Goal: Transaction & Acquisition: Purchase product/service

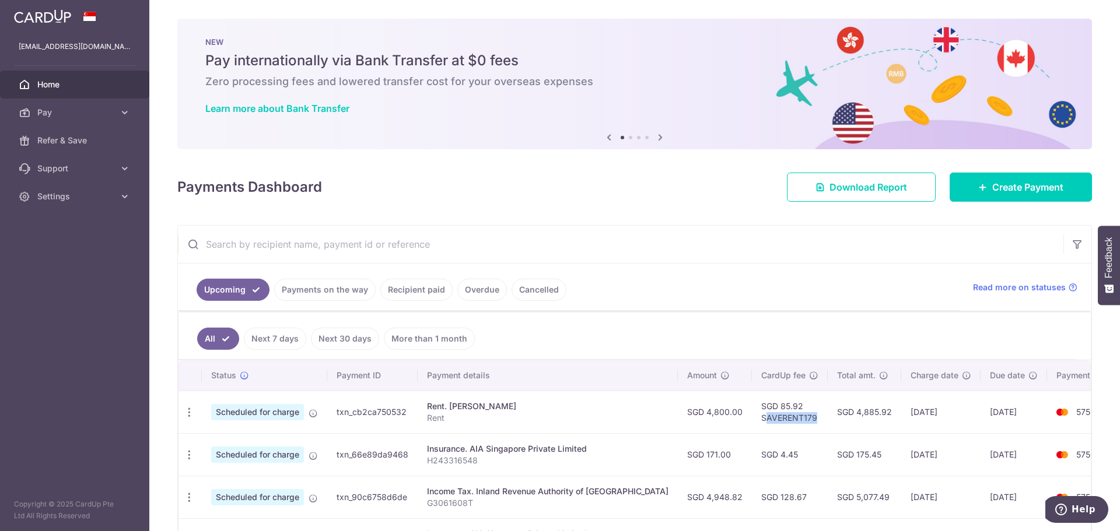
drag, startPoint x: 721, startPoint y: 419, endPoint x: 772, endPoint y: 419, distance: 51.3
click at [772, 419] on td "SGD 85.92 SAVERENT179" at bounding box center [790, 412] width 76 height 43
drag, startPoint x: 772, startPoint y: 419, endPoint x: 711, endPoint y: 413, distance: 61.0
click at [752, 413] on td "SGD 85.92 SAVERENT179" at bounding box center [790, 412] width 76 height 43
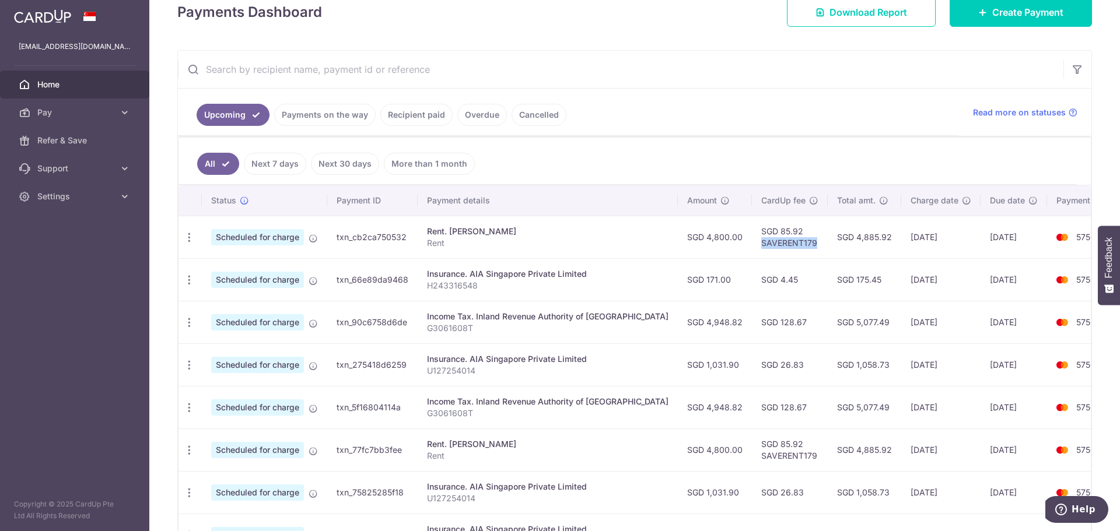
scroll to position [193, 0]
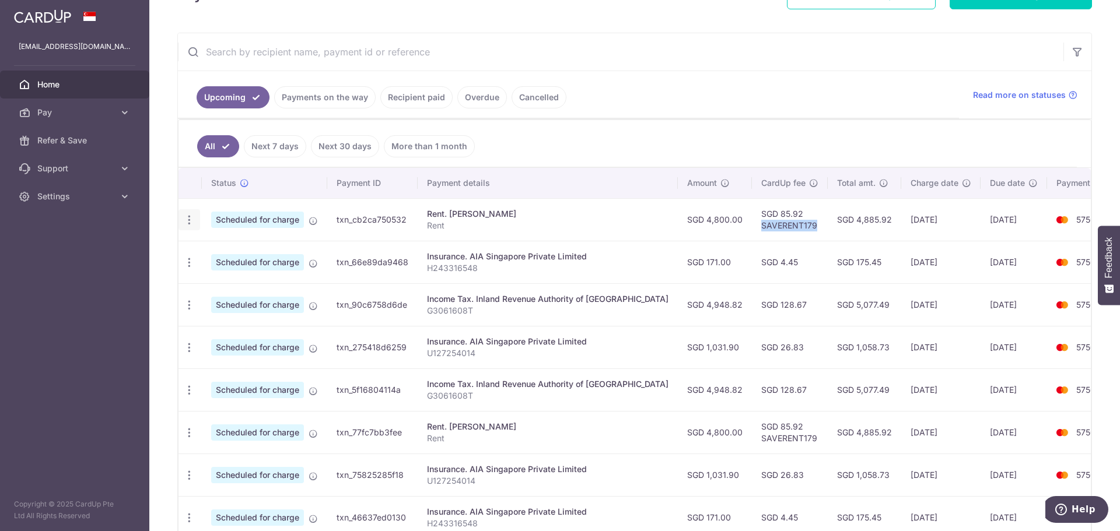
click at [193, 219] on icon "button" at bounding box center [189, 220] width 12 height 12
click at [242, 253] on span "Update payment" at bounding box center [251, 252] width 79 height 14
radio input "true"
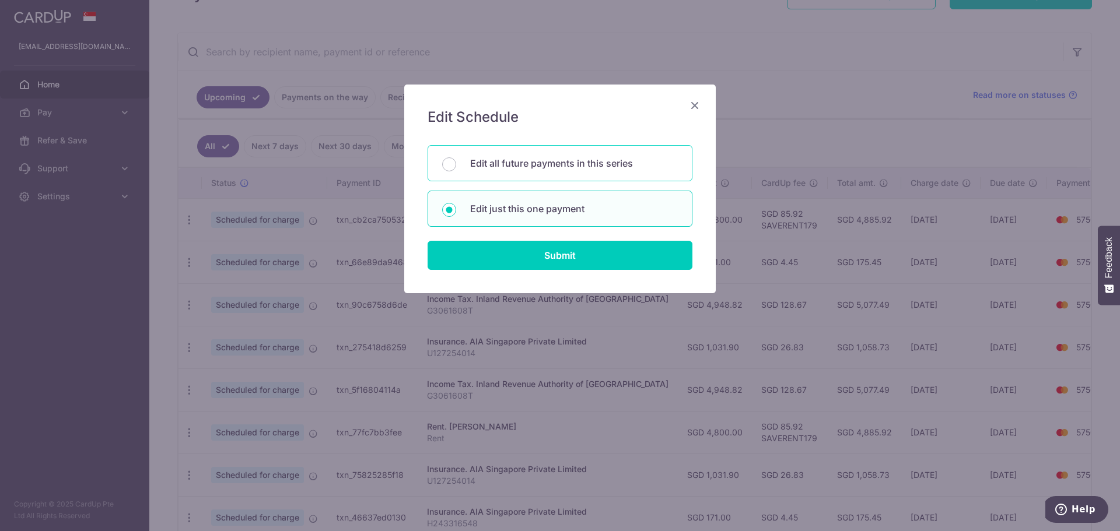
click at [533, 160] on p "Edit all future payments in this series" at bounding box center [574, 163] width 208 height 14
click at [456, 160] on input "Edit all future payments in this series" at bounding box center [449, 165] width 14 height 14
radio input "true"
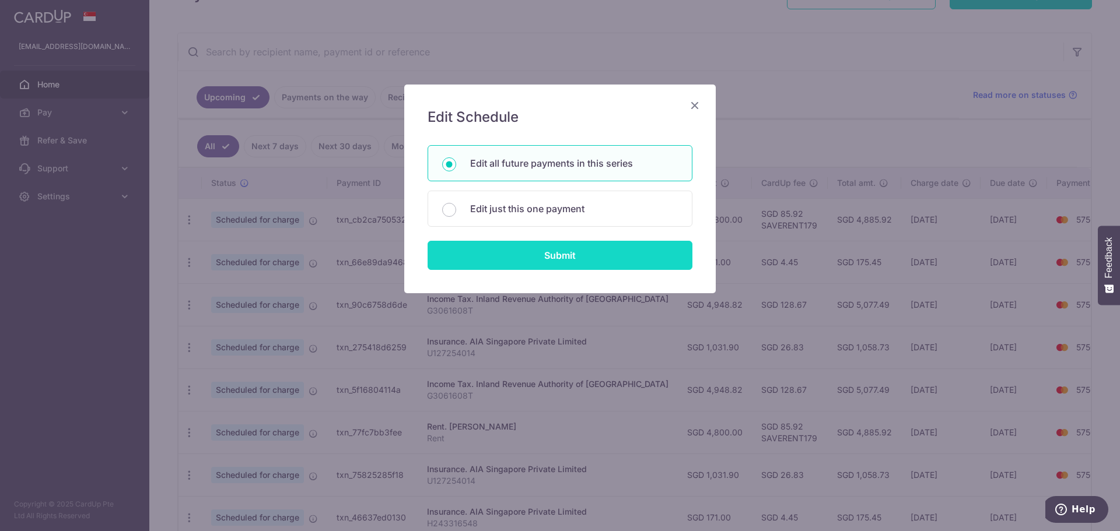
click at [547, 254] on input "Submit" at bounding box center [560, 255] width 265 height 29
radio input "true"
type input "4,800.00"
type input "Rent"
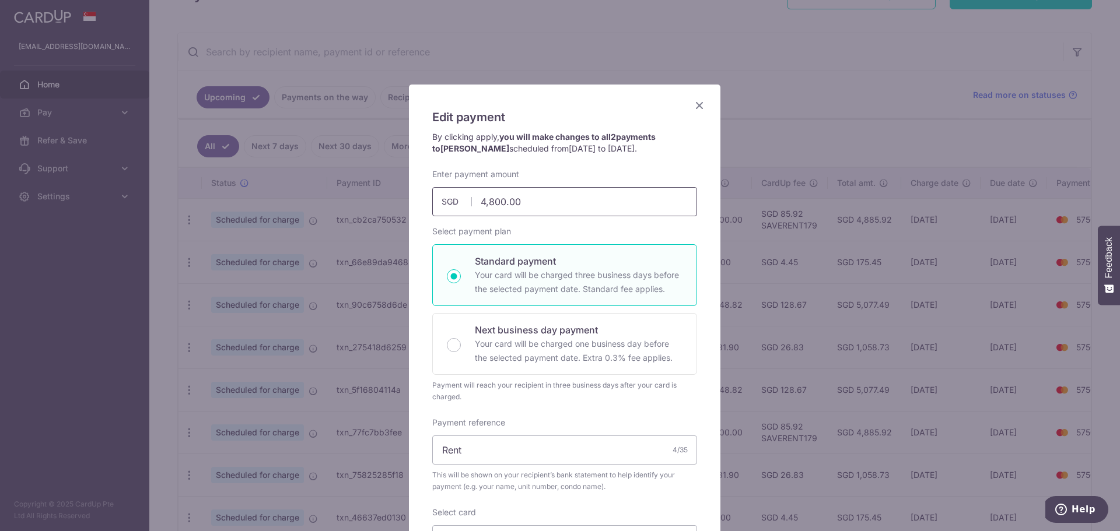
drag, startPoint x: 555, startPoint y: 198, endPoint x: 466, endPoint y: 196, distance: 89.3
click at [466, 196] on div "4,800.00 4800.00 SGD" at bounding box center [564, 201] width 265 height 29
type input "4,800.00"
click at [569, 145] on span "25/10/2025 to 25/11/2025" at bounding box center [602, 149] width 66 height 10
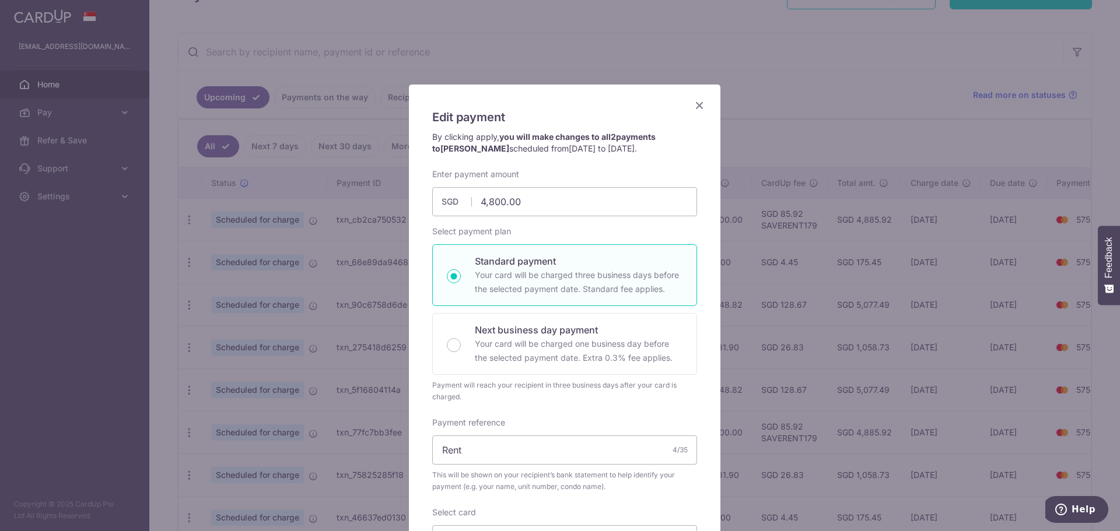
click at [700, 106] on icon "Close" at bounding box center [700, 105] width 14 height 15
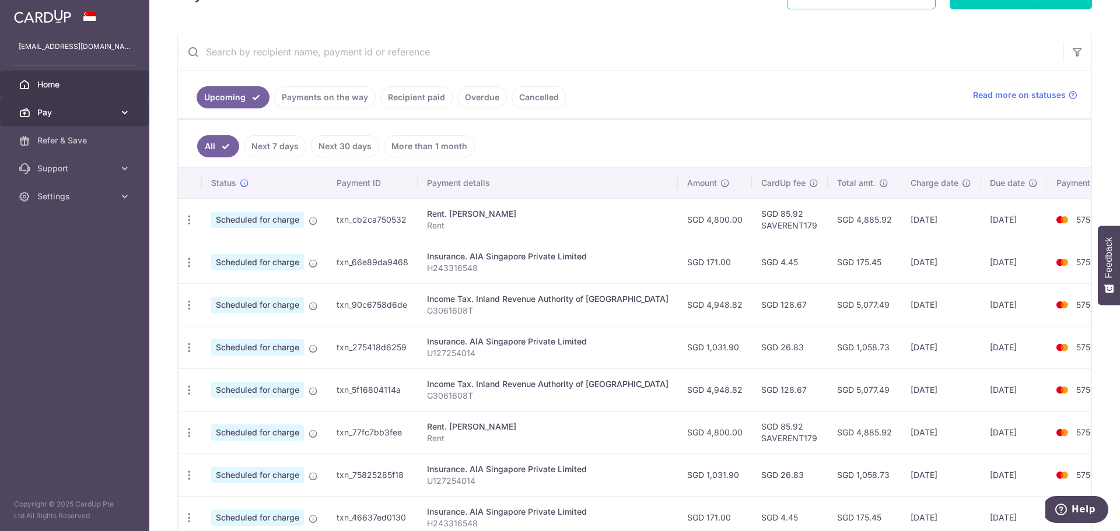
click at [104, 113] on span "Pay" at bounding box center [75, 113] width 77 height 12
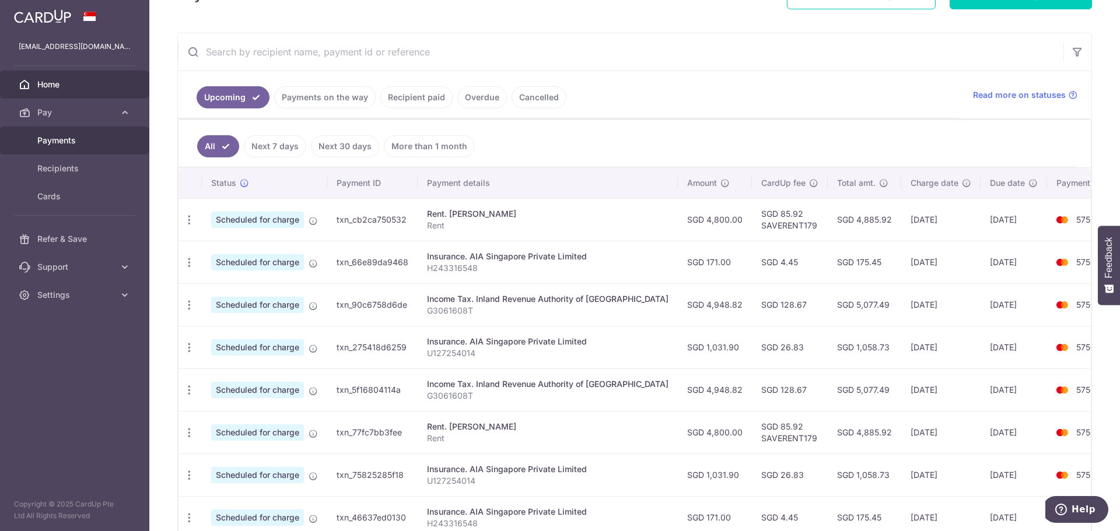
click at [83, 144] on span "Payments" at bounding box center [75, 141] width 77 height 12
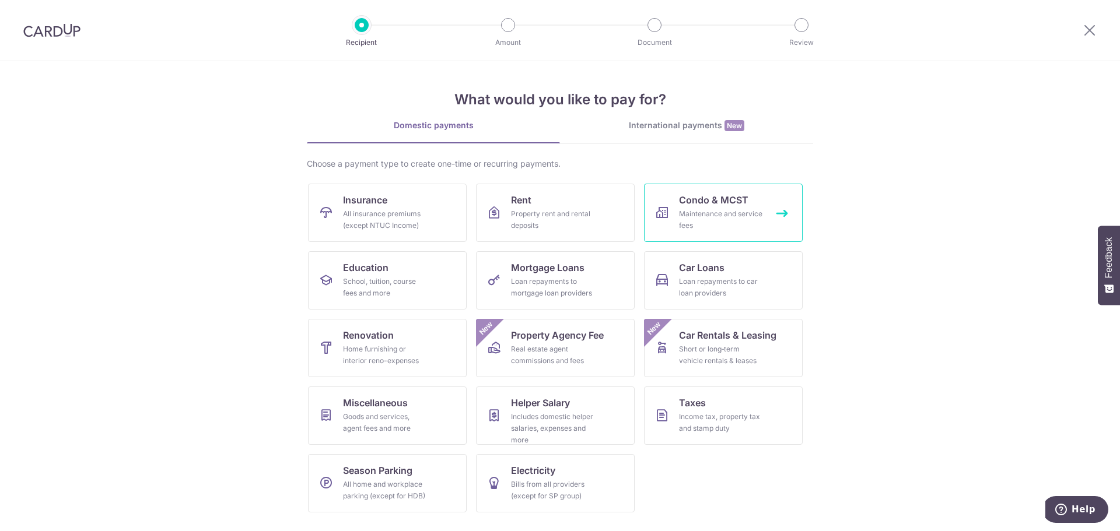
click at [685, 223] on div "Maintenance and service fees" at bounding box center [721, 219] width 84 height 23
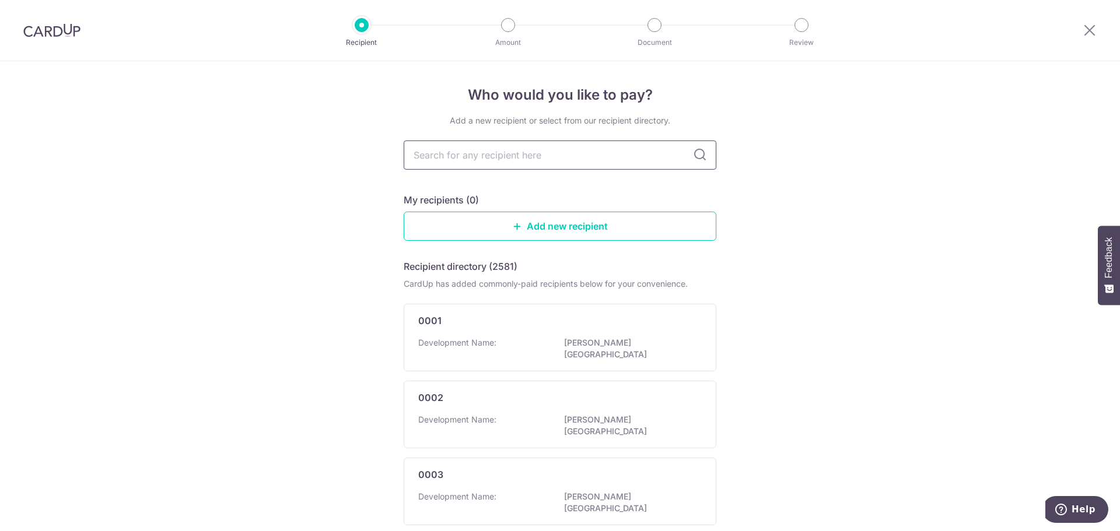
click at [527, 165] on input "text" at bounding box center [560, 155] width 313 height 29
click at [496, 228] on link "Add new recipient" at bounding box center [560, 226] width 313 height 29
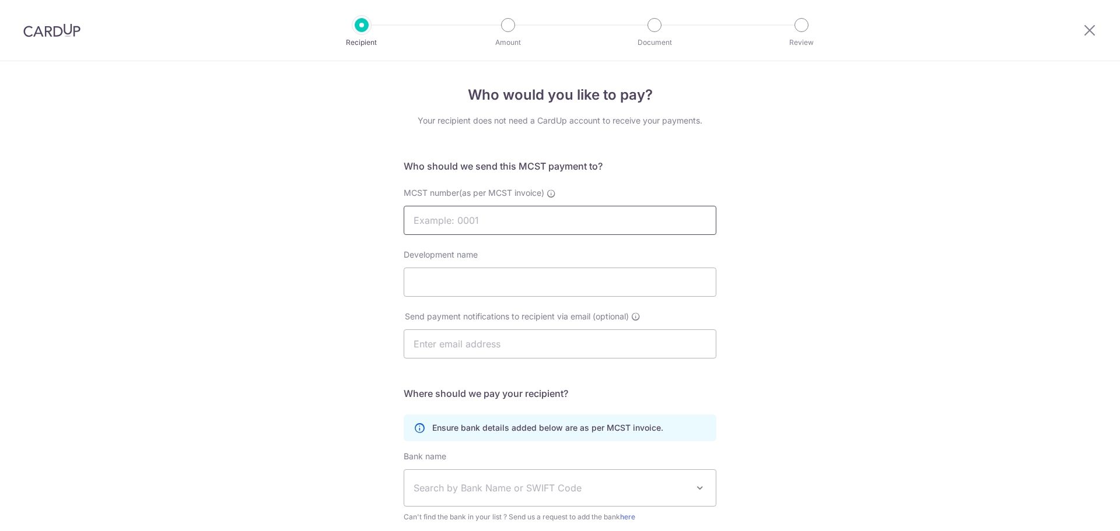
click at [484, 214] on input "MCST number(as per MCST invoice)" at bounding box center [560, 220] width 313 height 29
type input "C"
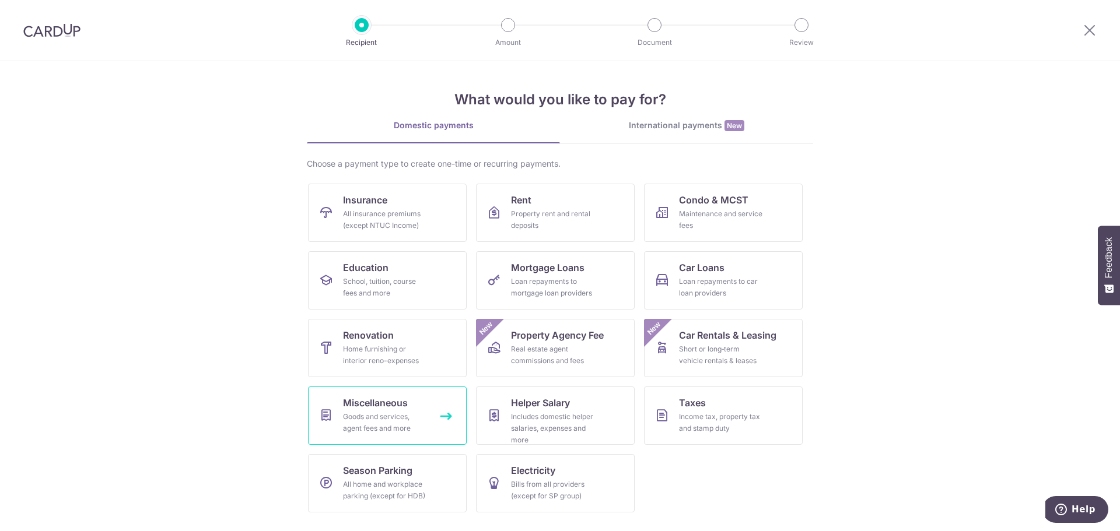
click at [379, 426] on div "Goods and services, agent fees and more" at bounding box center [385, 422] width 84 height 23
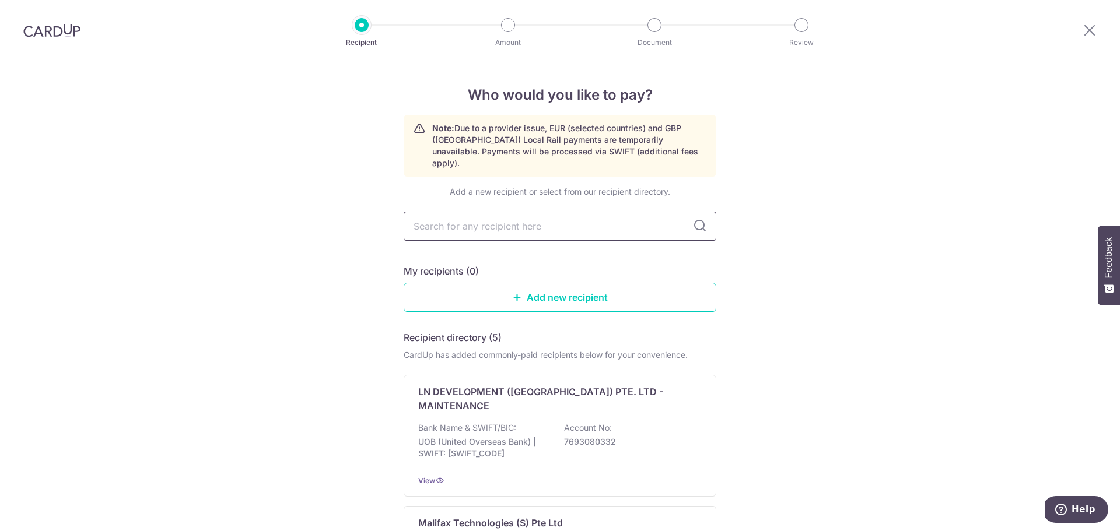
click at [498, 216] on input "text" at bounding box center [560, 226] width 313 height 29
click at [535, 295] on link "Add new recipient" at bounding box center [560, 297] width 313 height 29
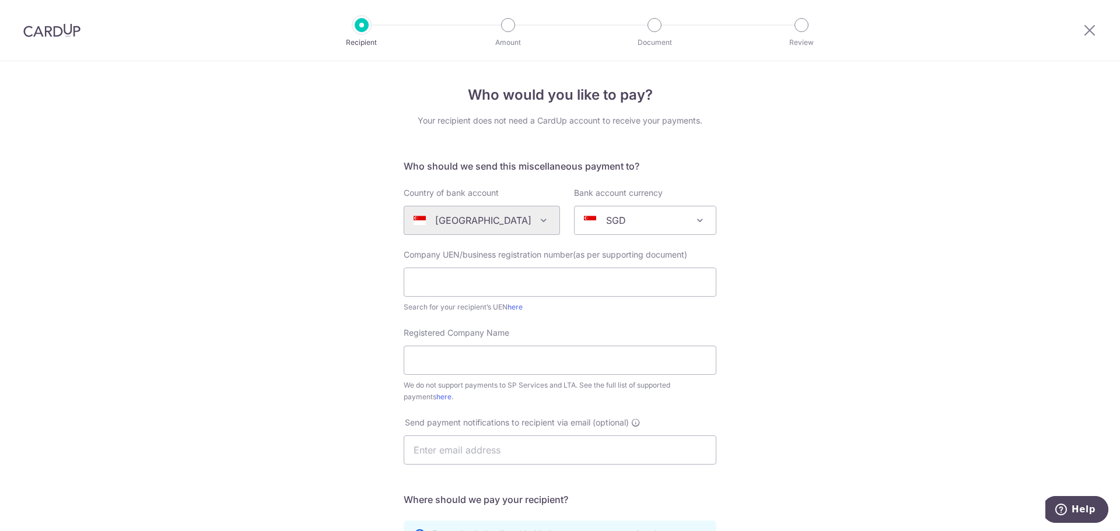
click at [499, 303] on div "Search for your recipient’s UEN here" at bounding box center [560, 308] width 313 height 12
click at [501, 283] on input "text" at bounding box center [560, 282] width 313 height 29
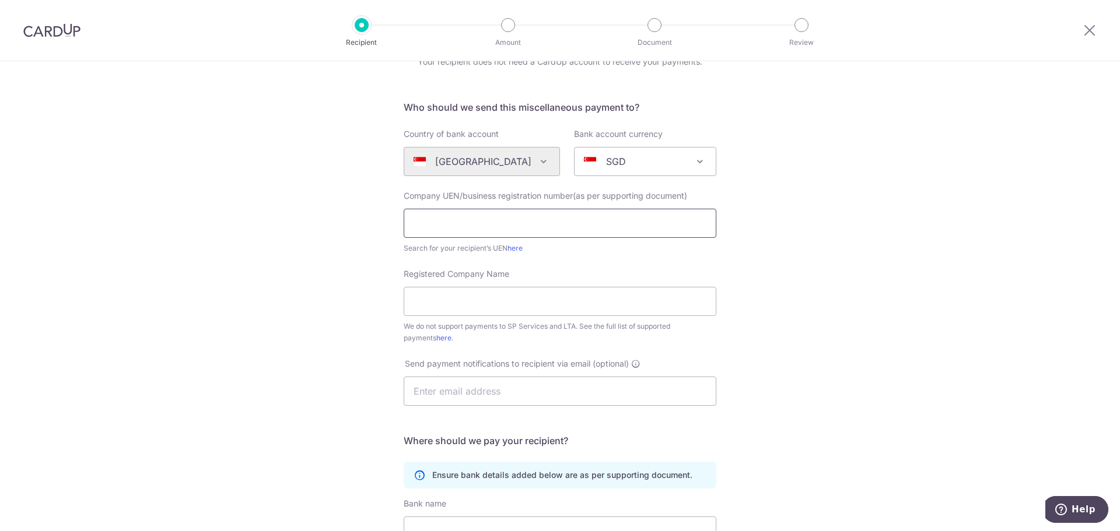
scroll to position [58, 0]
click at [474, 234] on input "text" at bounding box center [560, 223] width 313 height 29
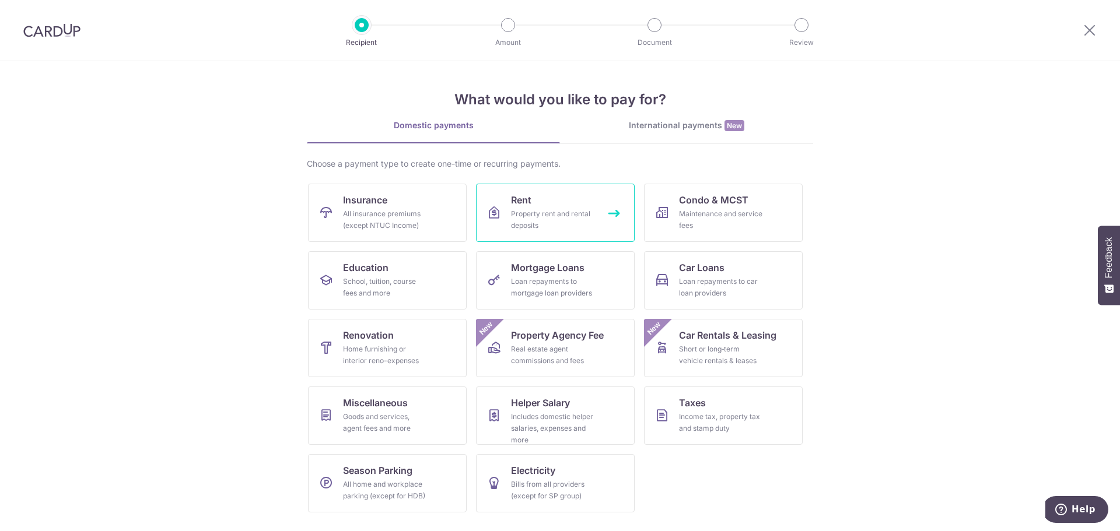
click at [543, 228] on div "Property rent and rental deposits" at bounding box center [553, 219] width 84 height 23
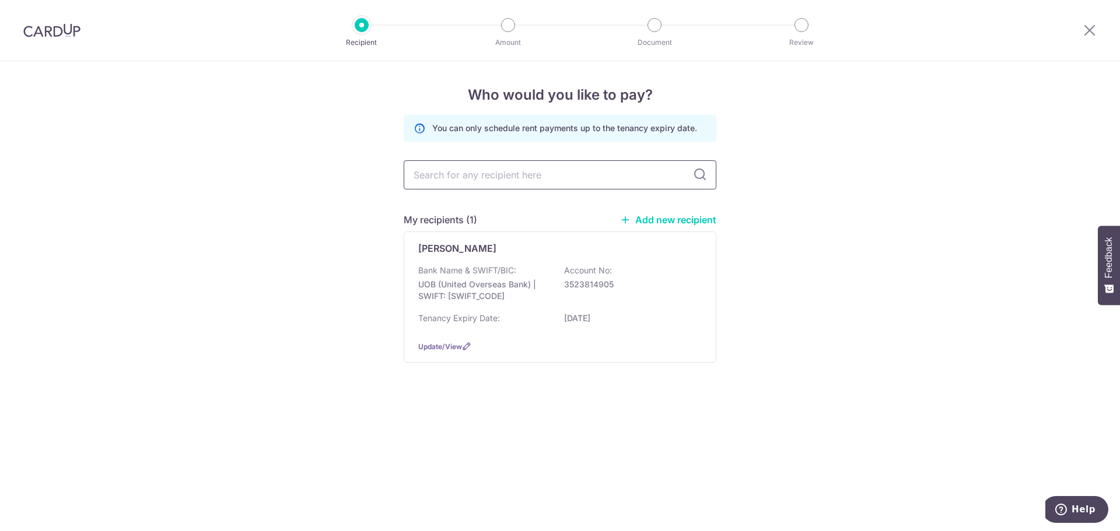
click at [536, 179] on input "text" at bounding box center [560, 174] width 313 height 29
click at [663, 219] on link "Add new recipient" at bounding box center [668, 220] width 96 height 12
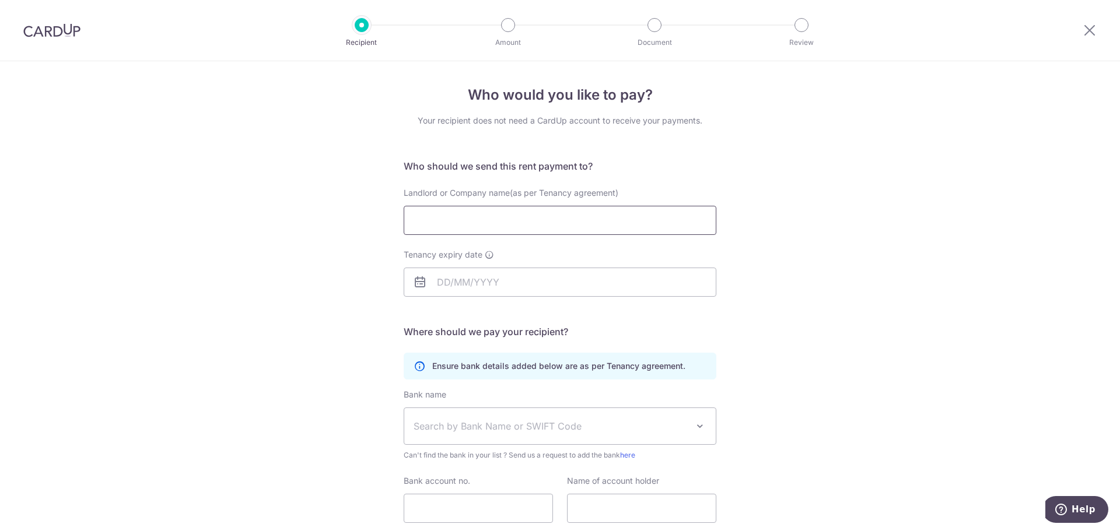
click at [503, 222] on input "Landlord or Company name(as per Tenancy agreement)" at bounding box center [560, 220] width 313 height 29
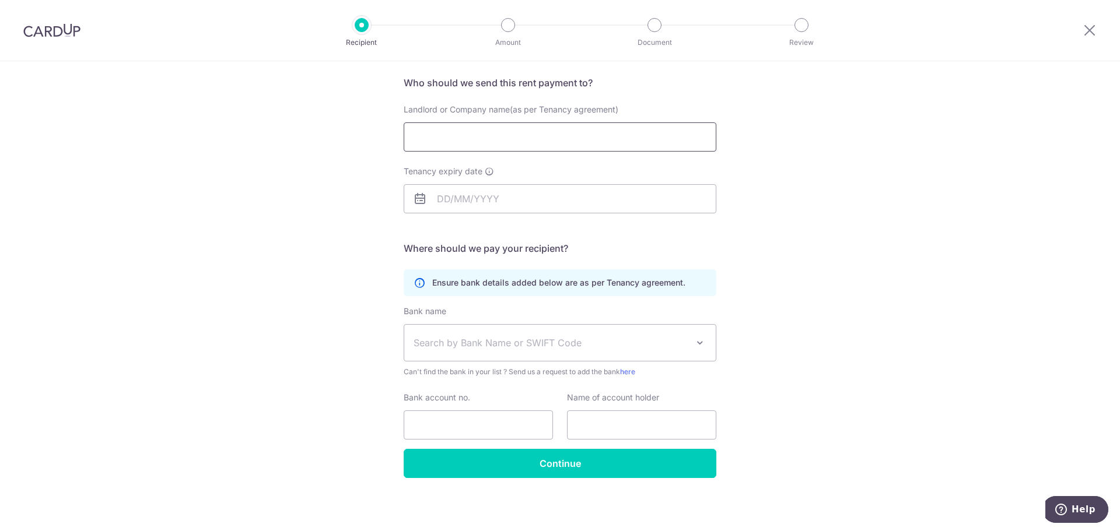
scroll to position [85, 0]
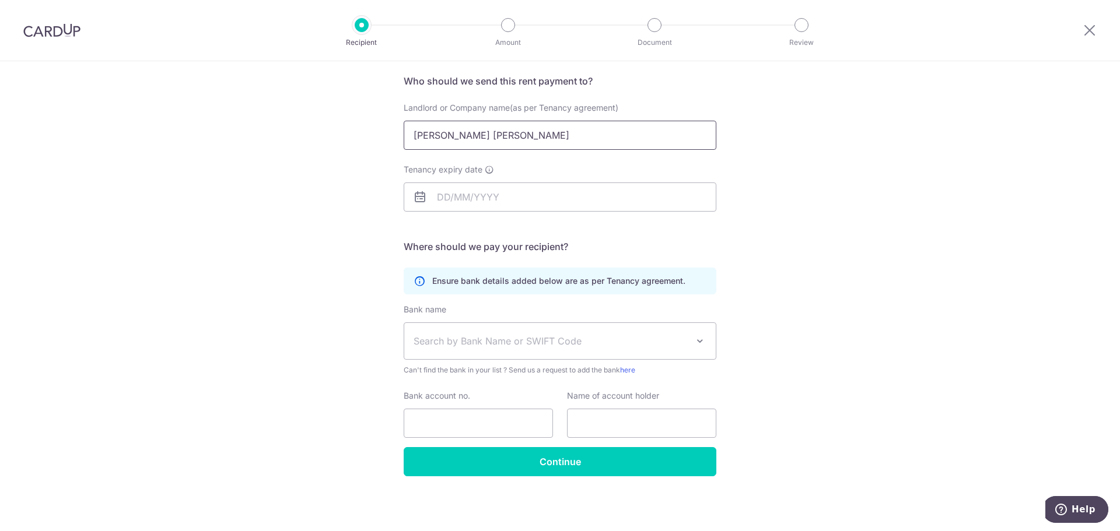
type input "Chew Chung Han"
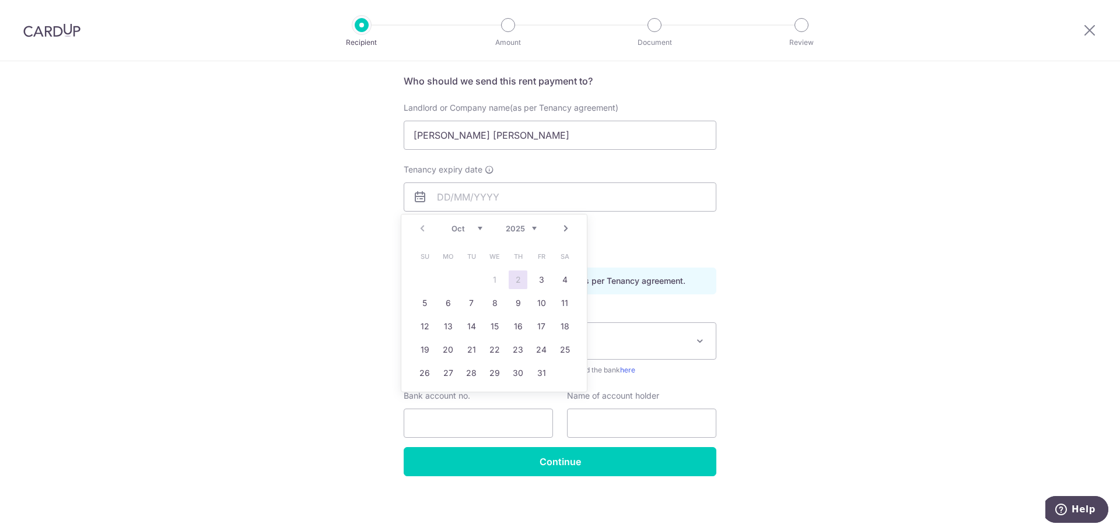
click at [530, 232] on select "2025 2026 2027 2028 2029 2030 2031 2032 2033 2034 2035" at bounding box center [521, 228] width 31 height 9
click at [473, 228] on select "Jan Feb Mar Apr May Jun Jul Aug Sep Oct Nov Dec" at bounding box center [467, 228] width 31 height 9
click at [456, 286] on link "1" at bounding box center [448, 280] width 19 height 19
type input "01/11/2027"
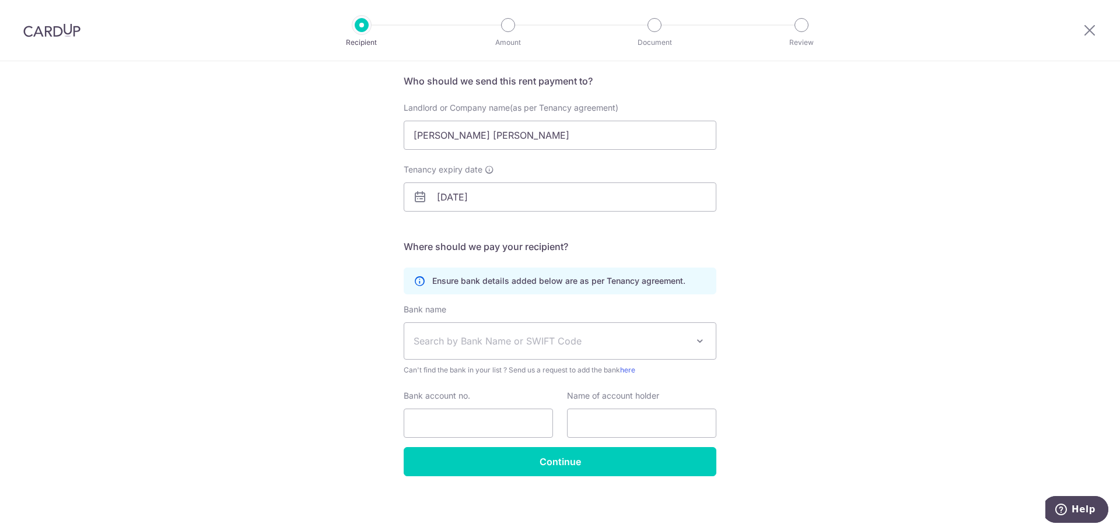
click at [484, 332] on span "Search by Bank Name or SWIFT Code" at bounding box center [560, 341] width 312 height 36
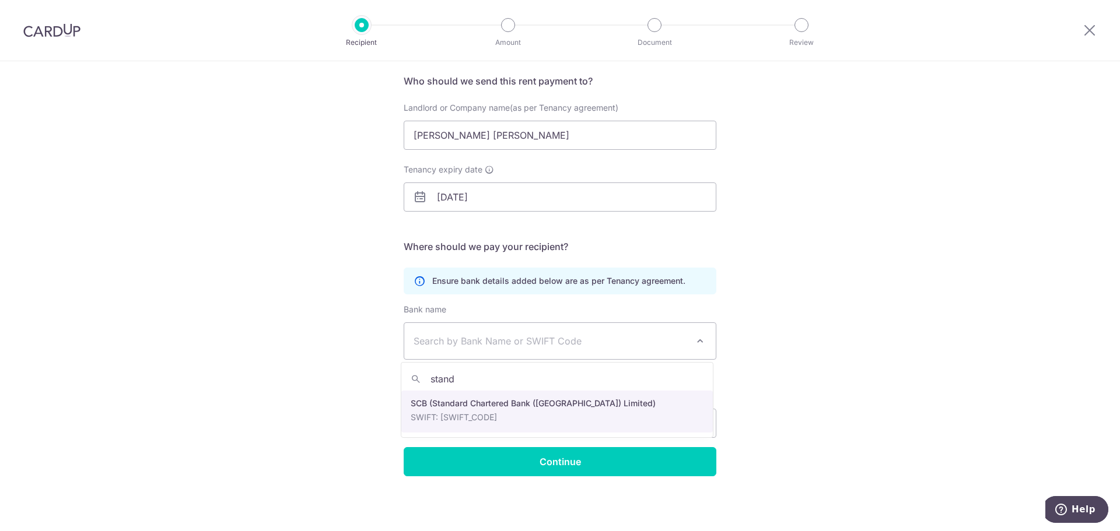
type input "stand"
select select "14"
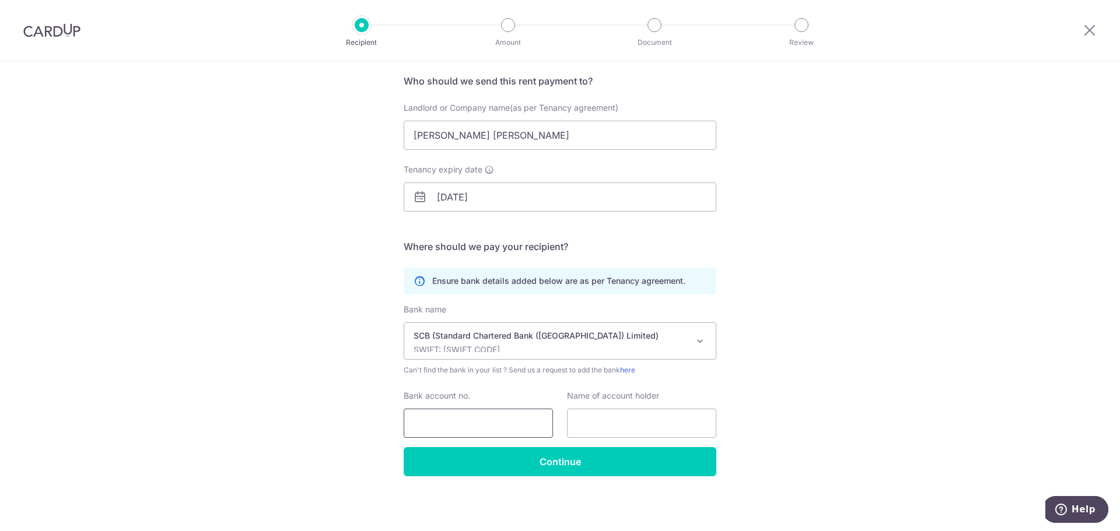
click at [482, 418] on input "Bank account no." at bounding box center [478, 423] width 149 height 29
type input "0109534638"
click at [585, 422] on input "text" at bounding box center [641, 423] width 149 height 29
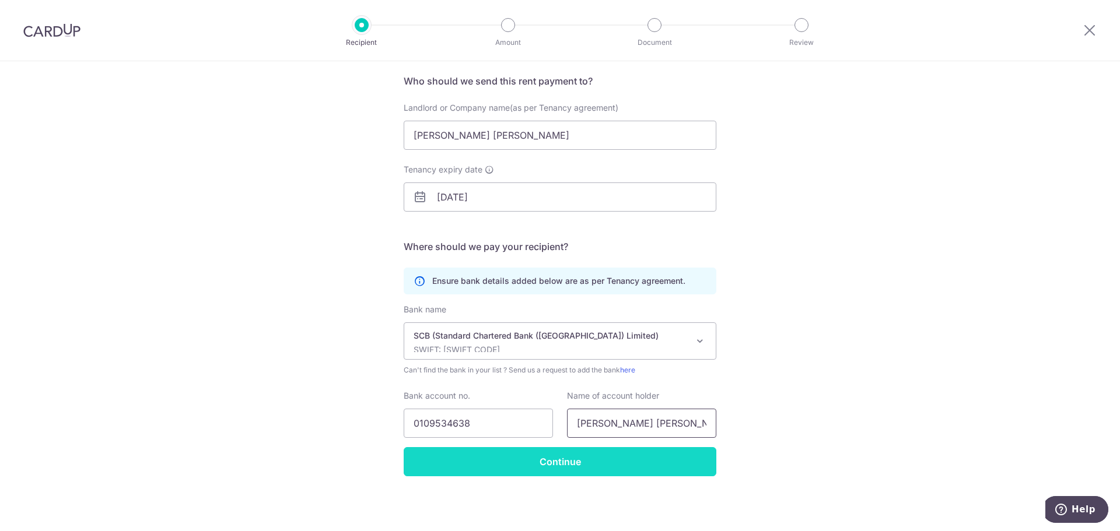
type input "Chew Chung Han"
click at [566, 468] on input "Continue" at bounding box center [560, 461] width 313 height 29
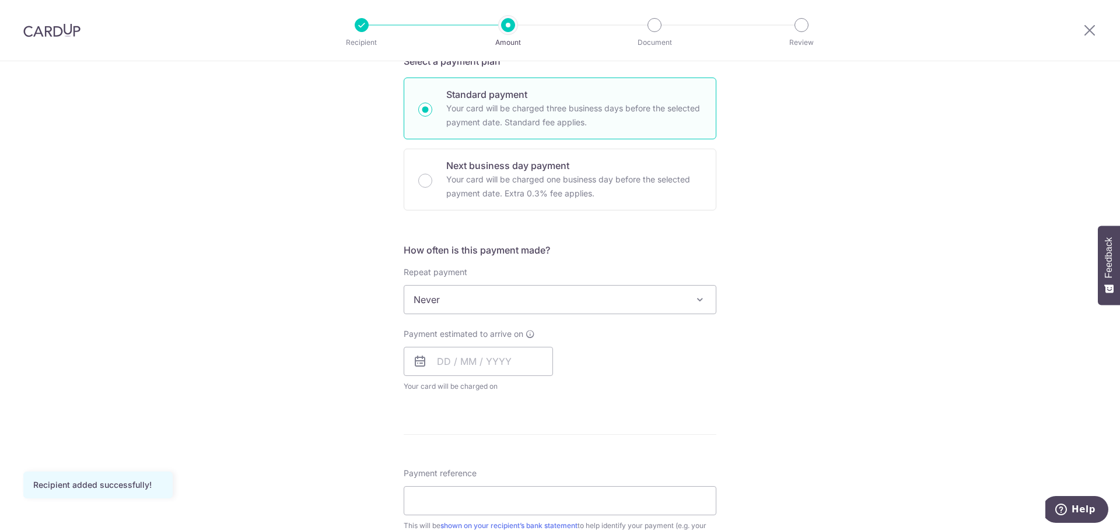
scroll to position [270, 0]
click at [581, 306] on span "Never" at bounding box center [560, 300] width 312 height 28
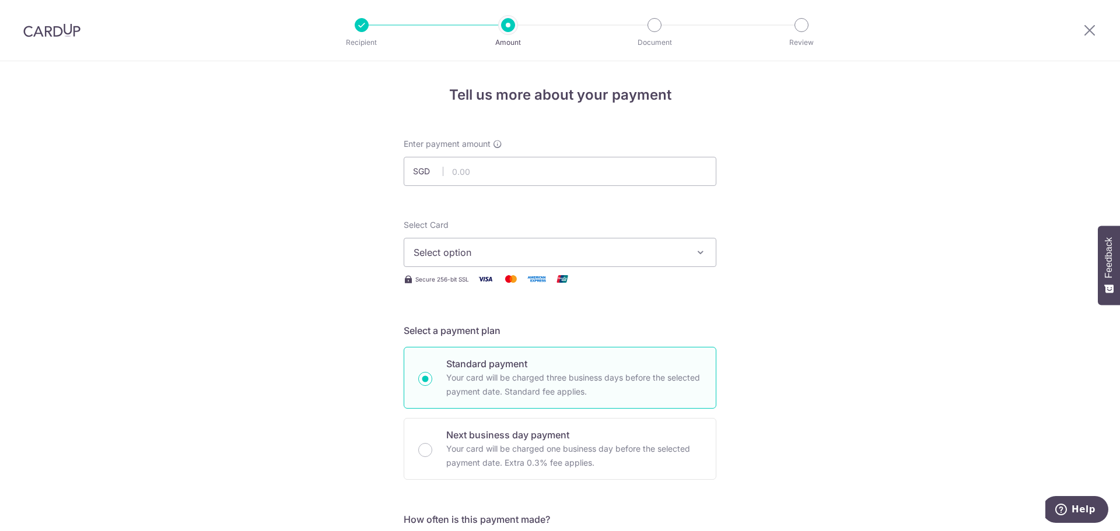
scroll to position [0, 0]
click at [510, 175] on input "text" at bounding box center [560, 171] width 313 height 29
type input "5,100.00"
click at [483, 241] on button "Select option" at bounding box center [560, 252] width 313 height 29
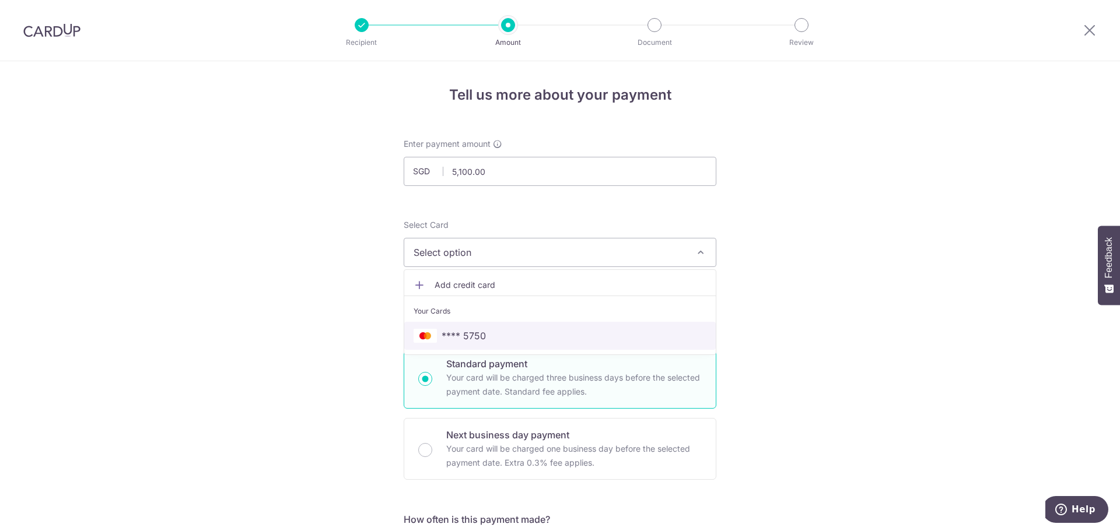
click at [473, 342] on span "**** 5750" at bounding box center [464, 336] width 44 height 14
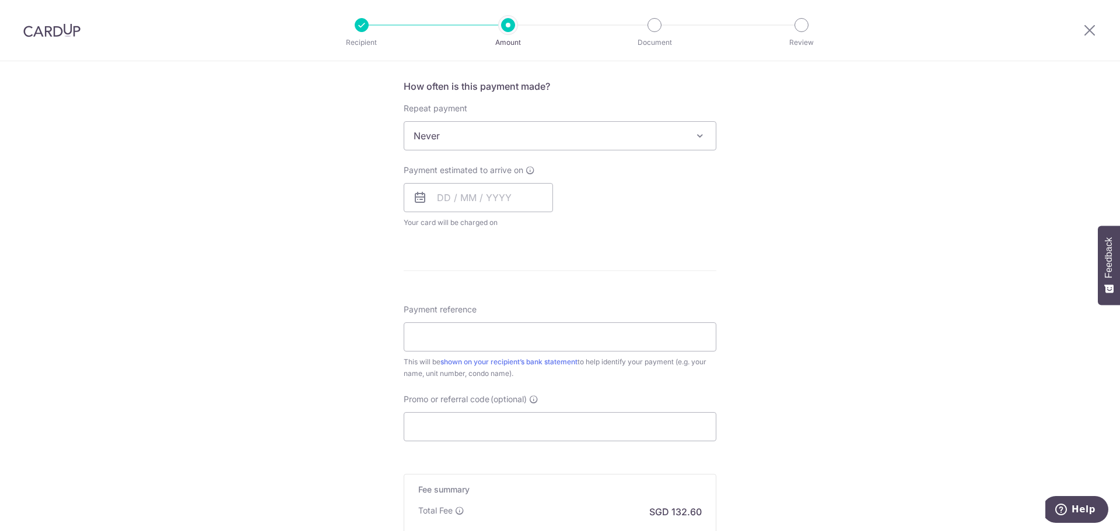
scroll to position [434, 0]
click at [461, 202] on input "text" at bounding box center [478, 197] width 149 height 29
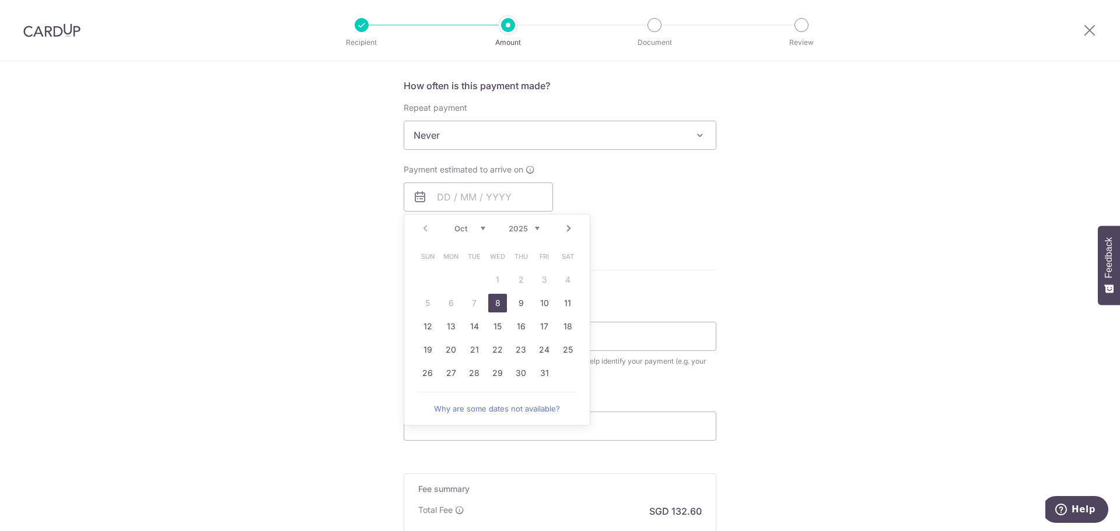
click at [421, 280] on table "Sun Mon Tue Wed Thu Fri Sat 1 2 3 4 5 6 7 8 9 10 11 12 13 14 15 16 17 18 19 20 …" at bounding box center [497, 315] width 163 height 140
click at [498, 299] on link "8" at bounding box center [497, 303] width 19 height 19
type input "08/10/2025"
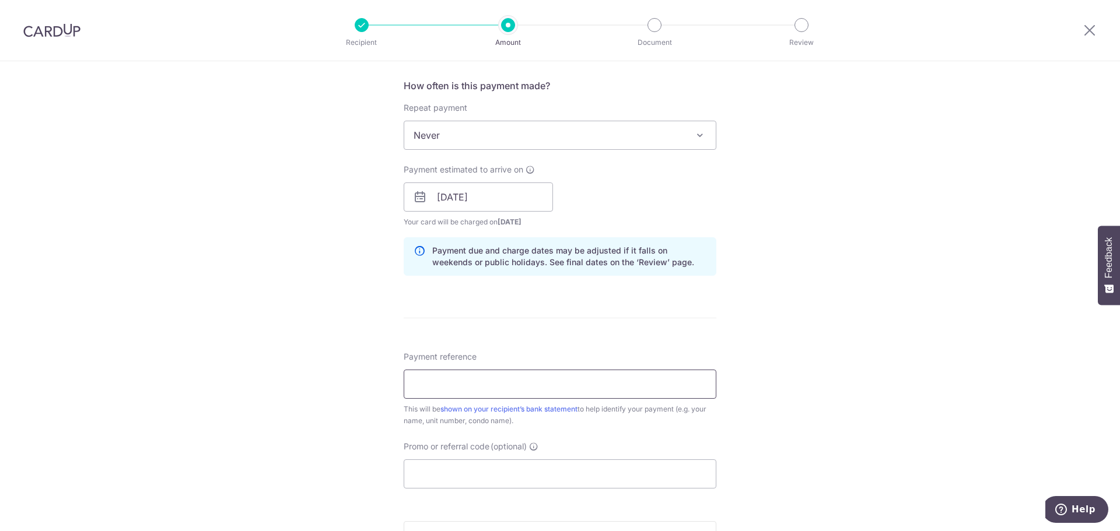
click at [447, 393] on input "Payment reference" at bounding box center [560, 384] width 313 height 29
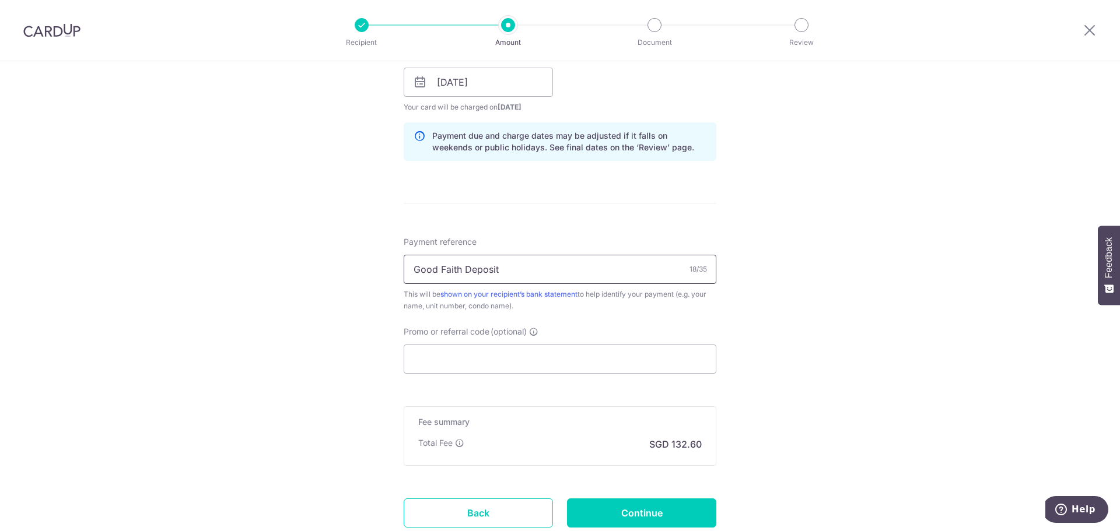
scroll to position [557, 0]
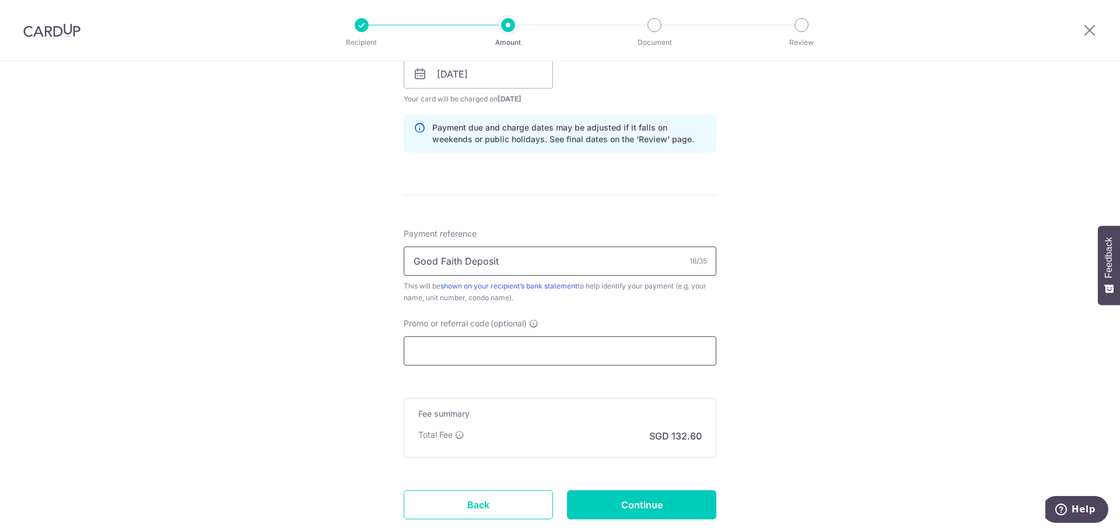
type input "Good Faith Deposit"
click at [463, 355] on input "Promo or referral code (optional)" at bounding box center [560, 351] width 313 height 29
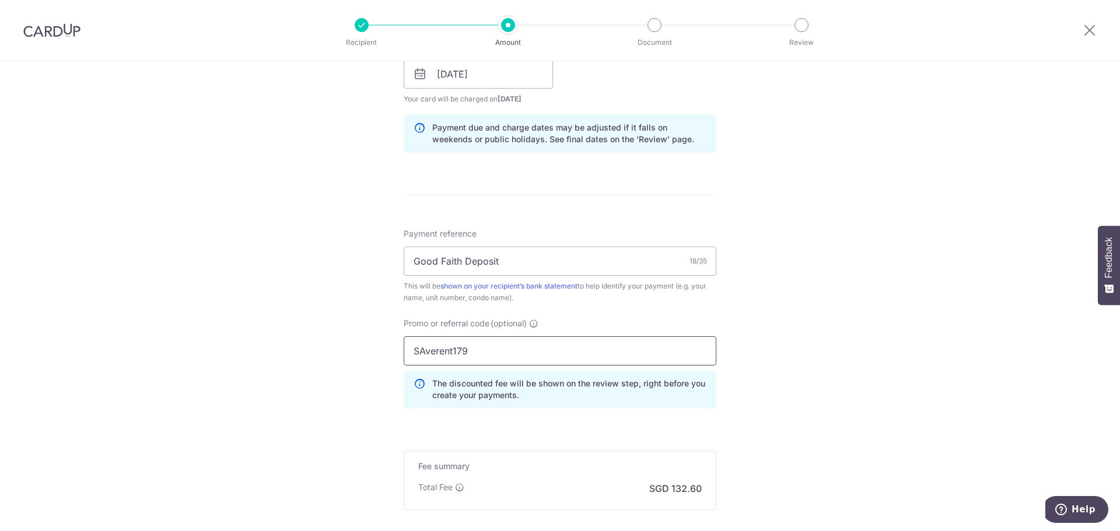
scroll to position [686, 0]
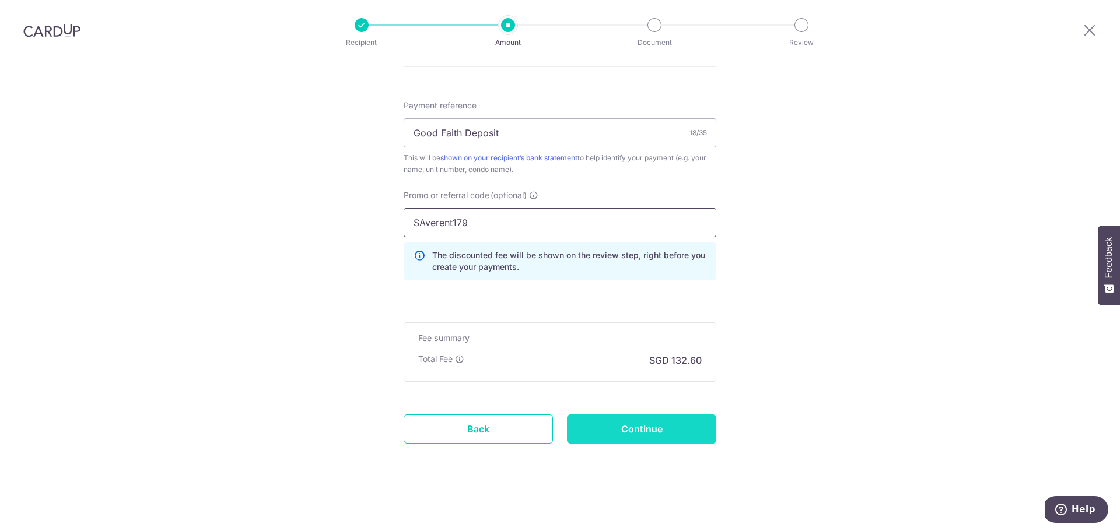
type input "SAverent179"
click at [623, 421] on input "Continue" at bounding box center [641, 429] width 149 height 29
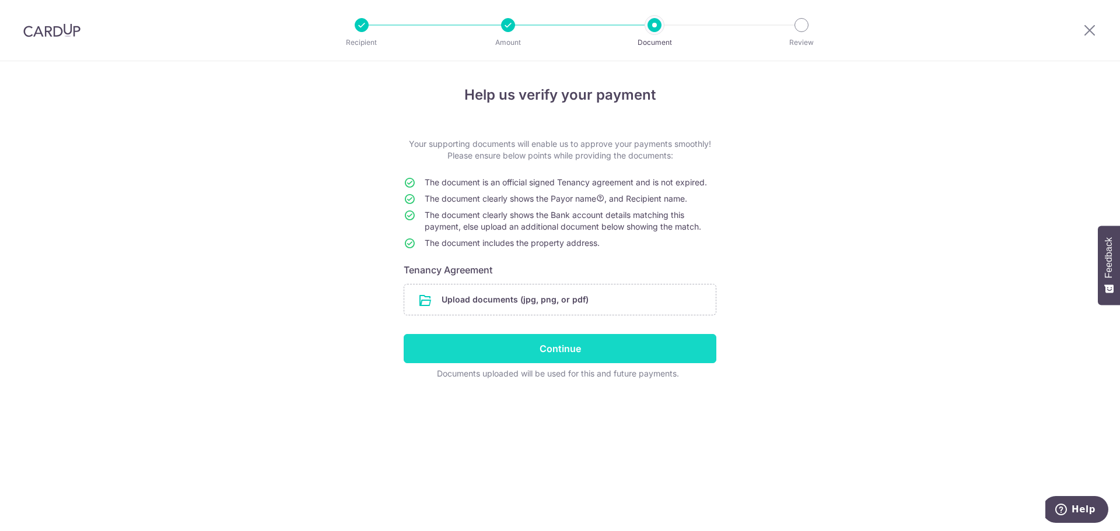
click at [569, 345] on input "Continue" at bounding box center [560, 348] width 313 height 29
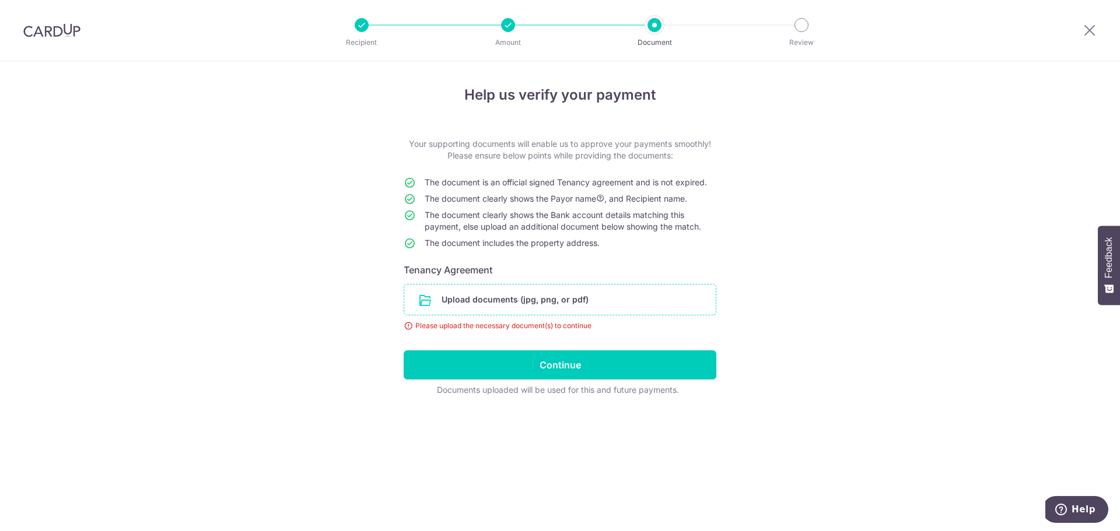
click at [564, 295] on input "file" at bounding box center [560, 300] width 312 height 30
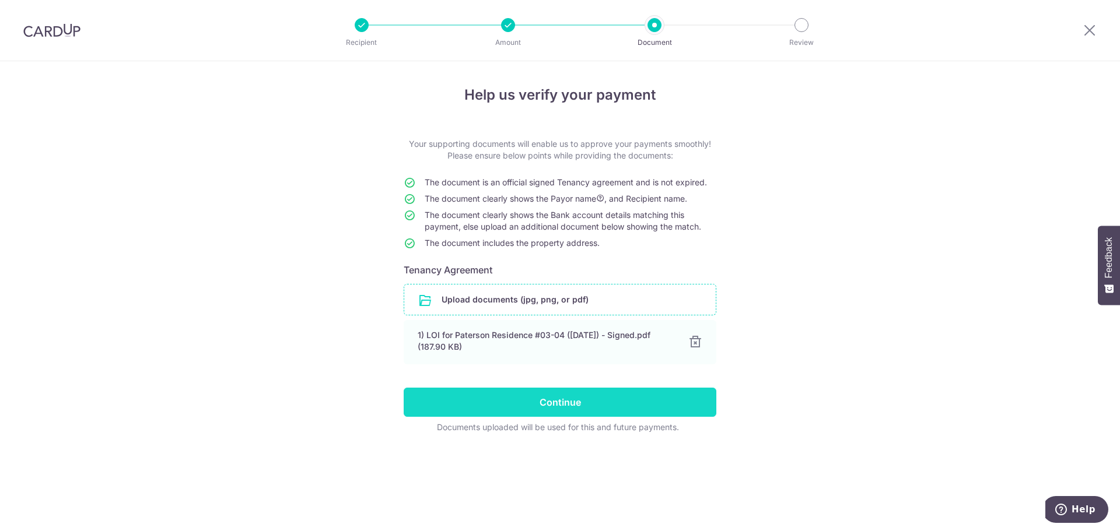
click at [565, 406] on input "Continue" at bounding box center [560, 402] width 313 height 29
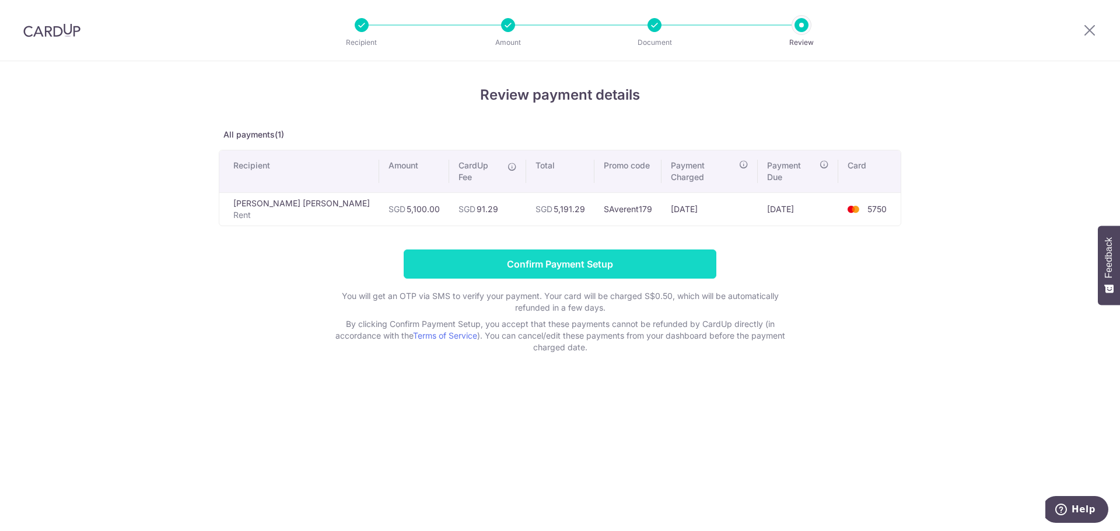
click at [565, 250] on input "Confirm Payment Setup" at bounding box center [560, 264] width 313 height 29
